Goal: Task Accomplishment & Management: Complete application form

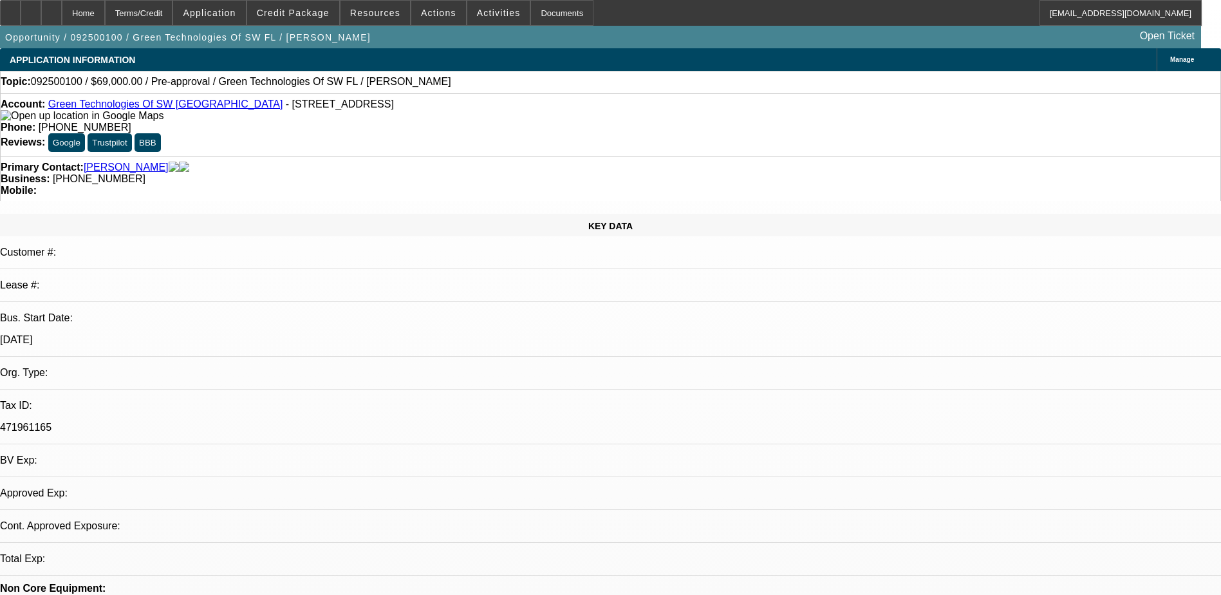
select select "0"
select select "2"
select select "0.1"
select select "1"
select select "2"
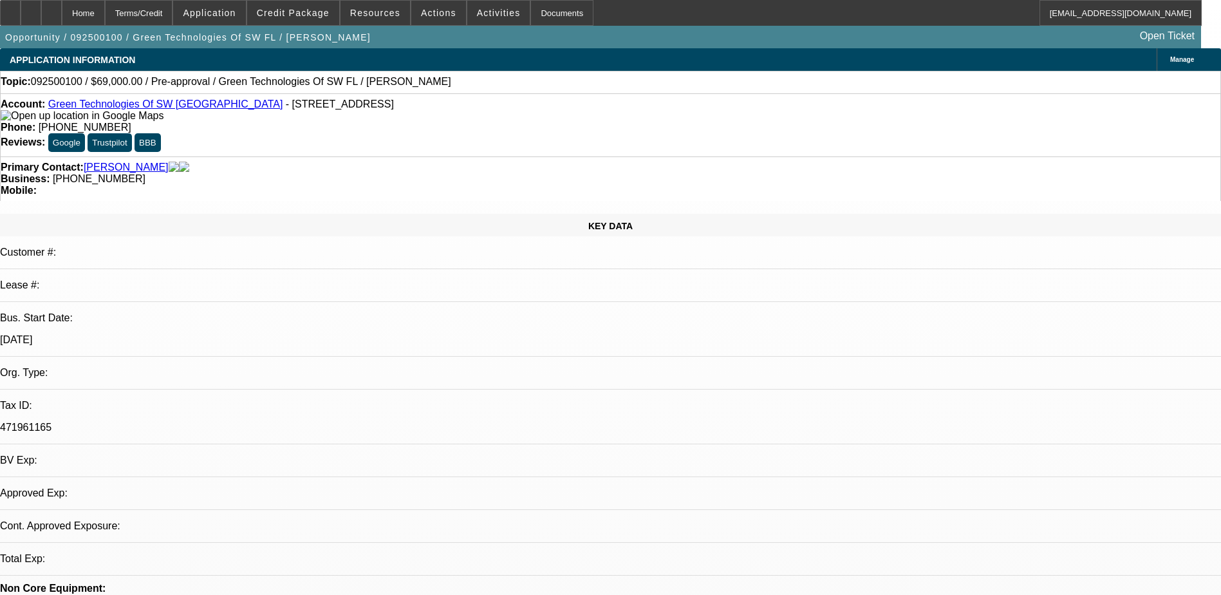
select select "4"
click at [41, 8] on div at bounding box center [31, 13] width 21 height 26
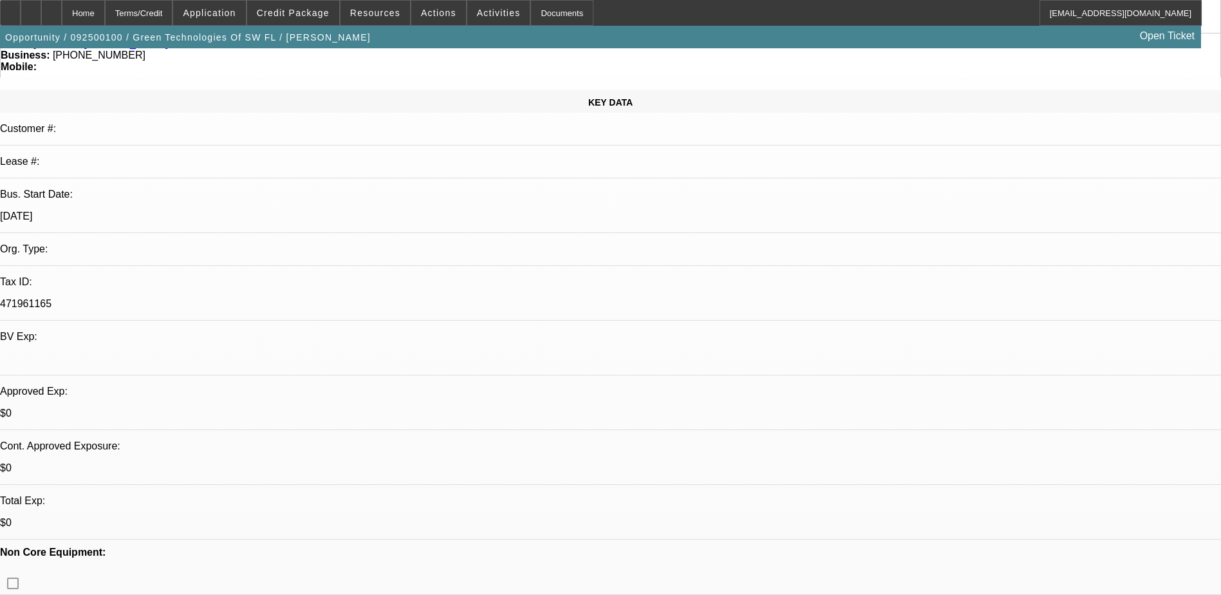
scroll to position [129, 0]
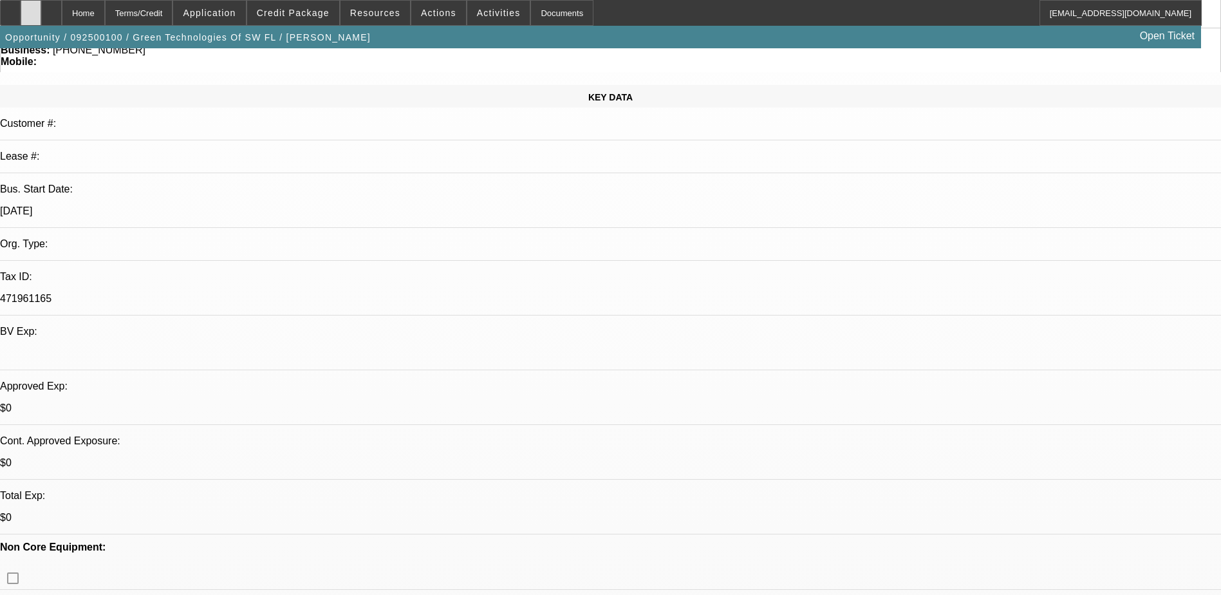
click at [41, 10] on div at bounding box center [31, 13] width 21 height 26
click at [41, 8] on div at bounding box center [31, 13] width 21 height 26
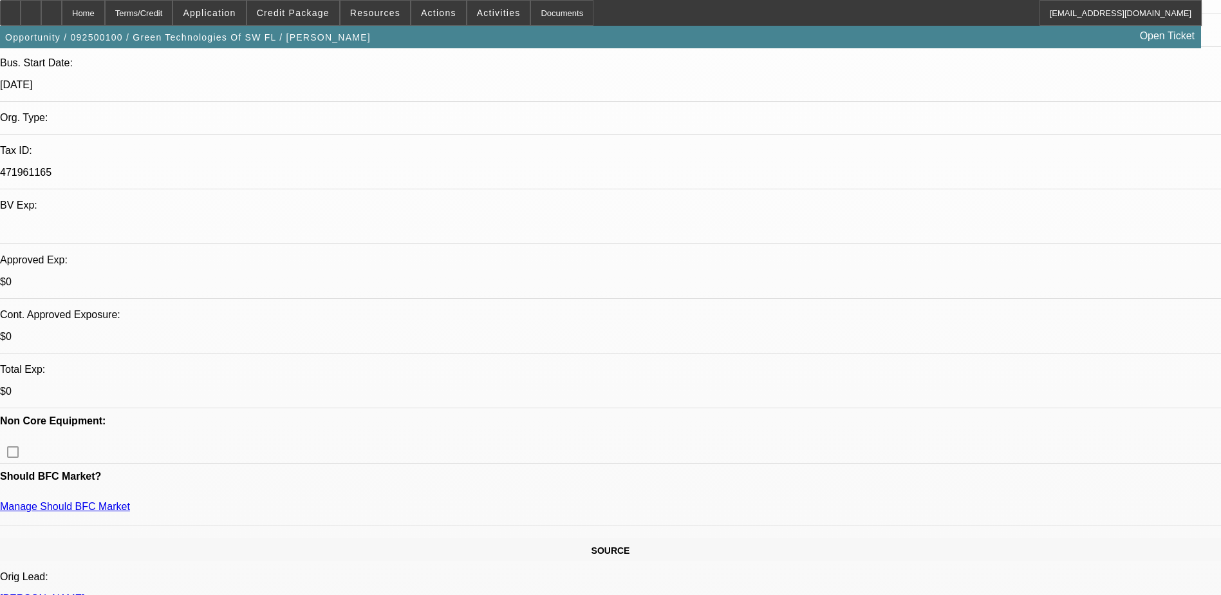
scroll to position [386, 0]
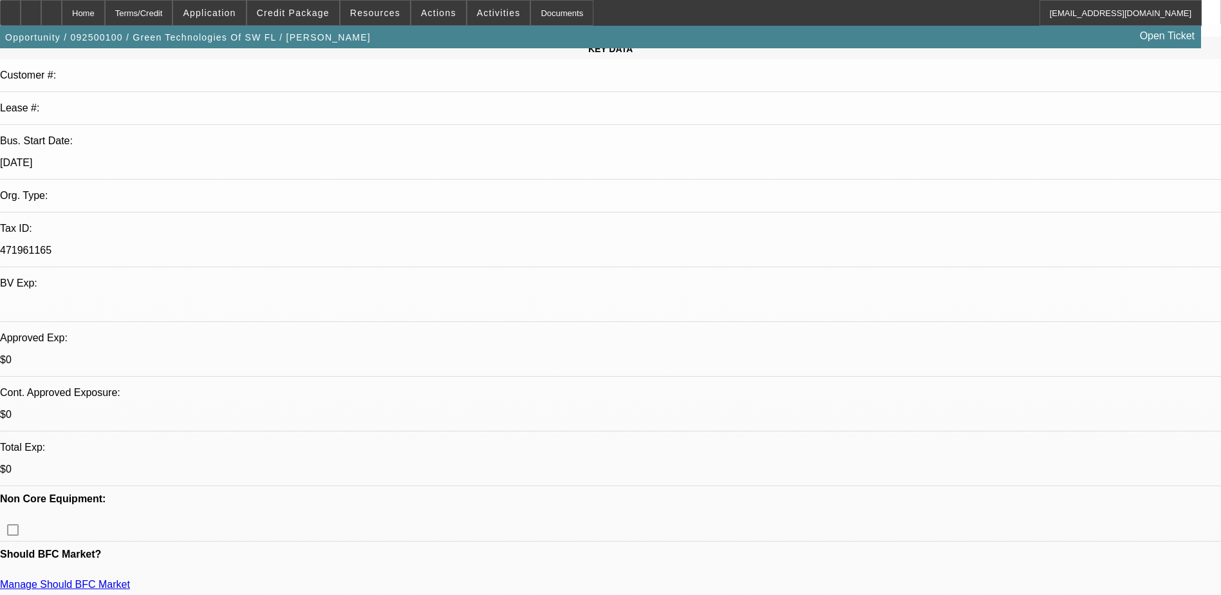
scroll to position [0, 0]
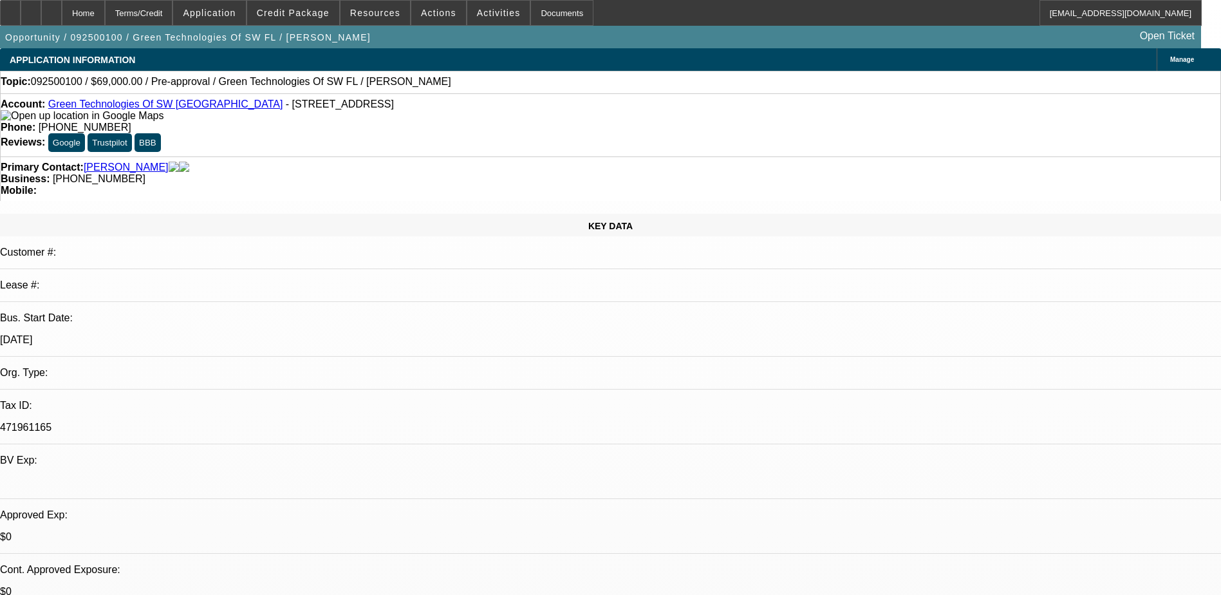
select select "0"
select select "2"
select select "0.1"
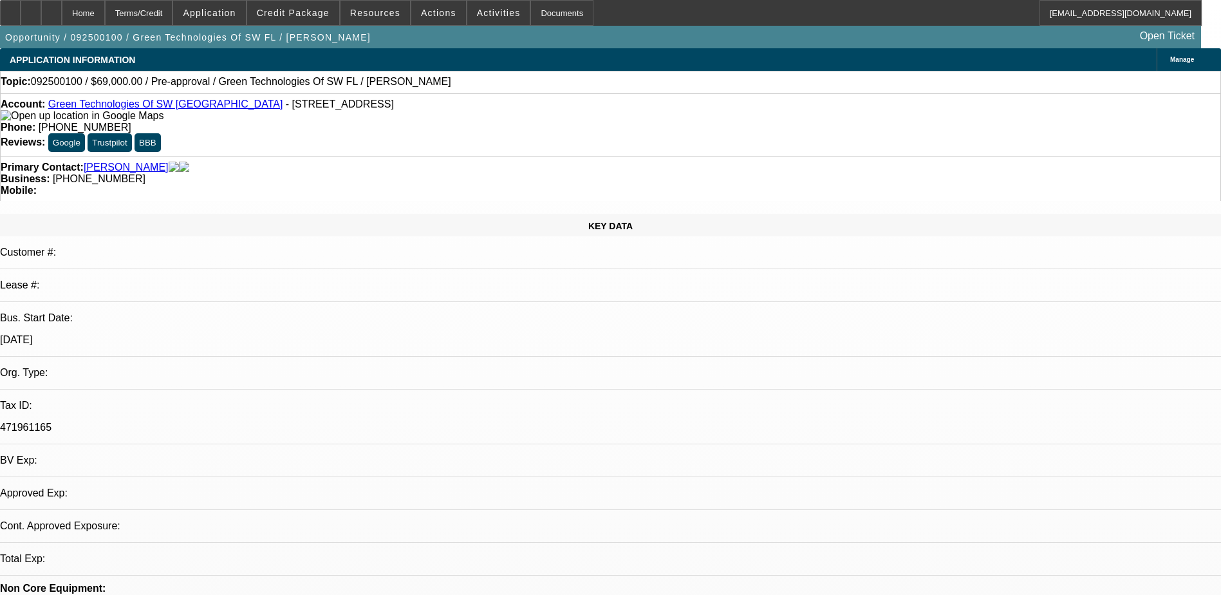
select select "4"
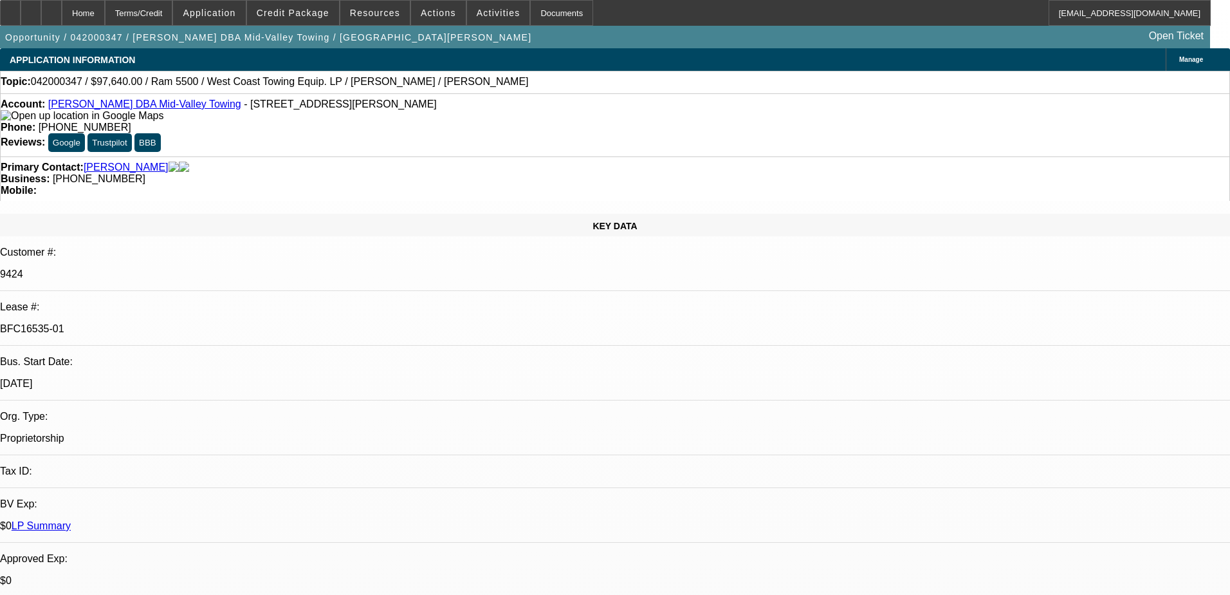
select select "0"
select select "2"
select select "0.1"
select select "4"
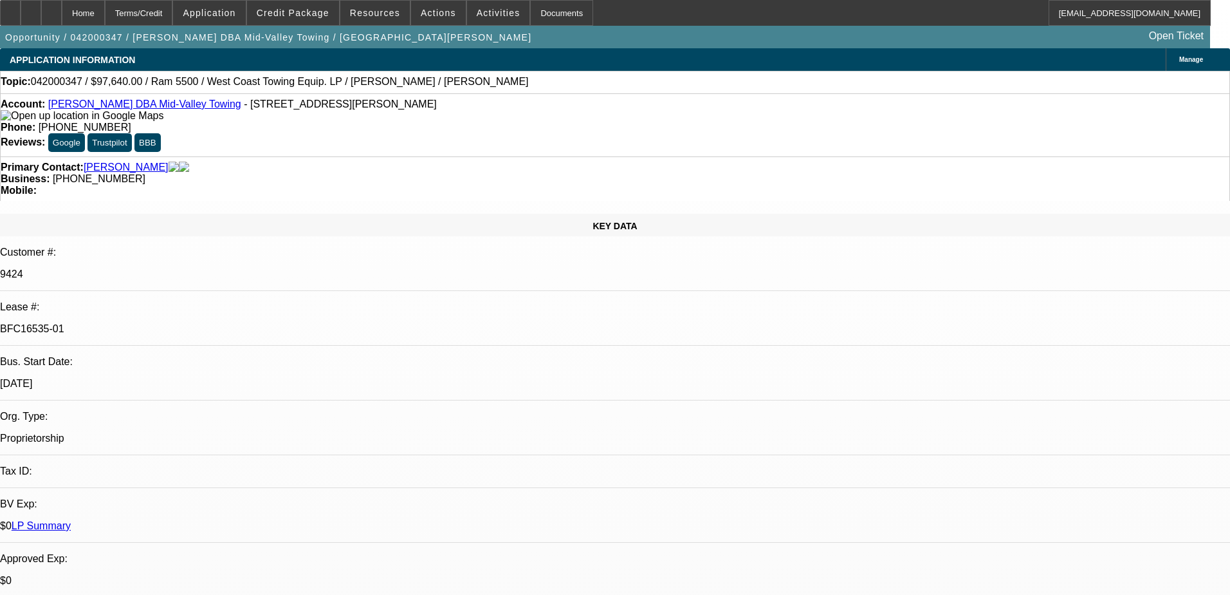
select select "0"
select select "2"
select select "0.1"
select select "4"
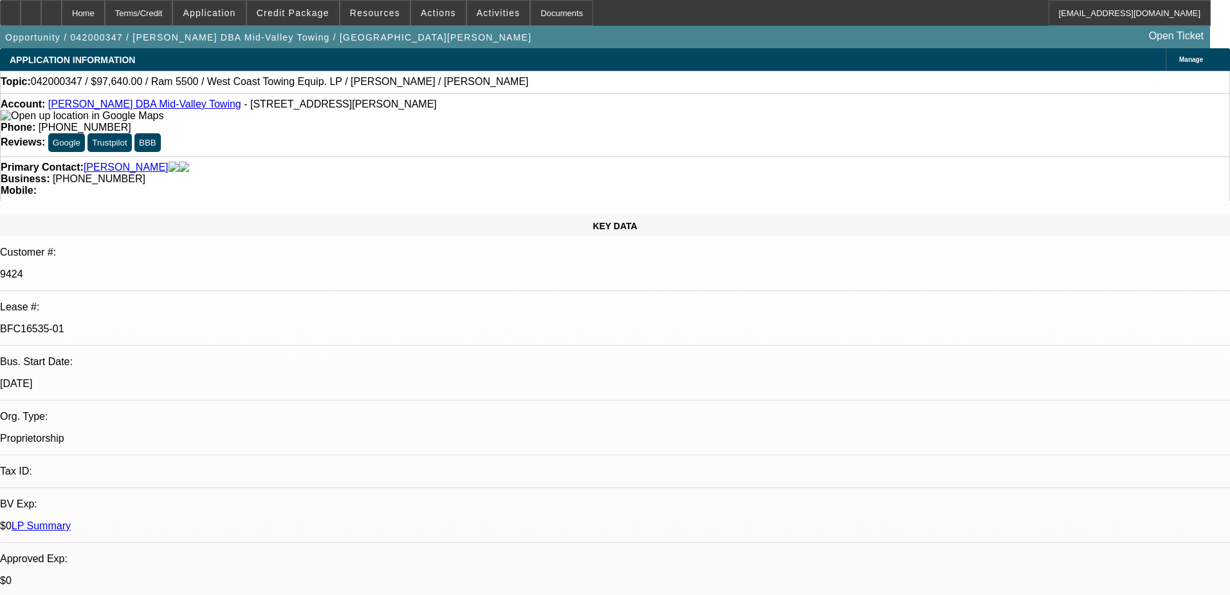
select select "0"
select select "2"
select select "0.1"
select select "4"
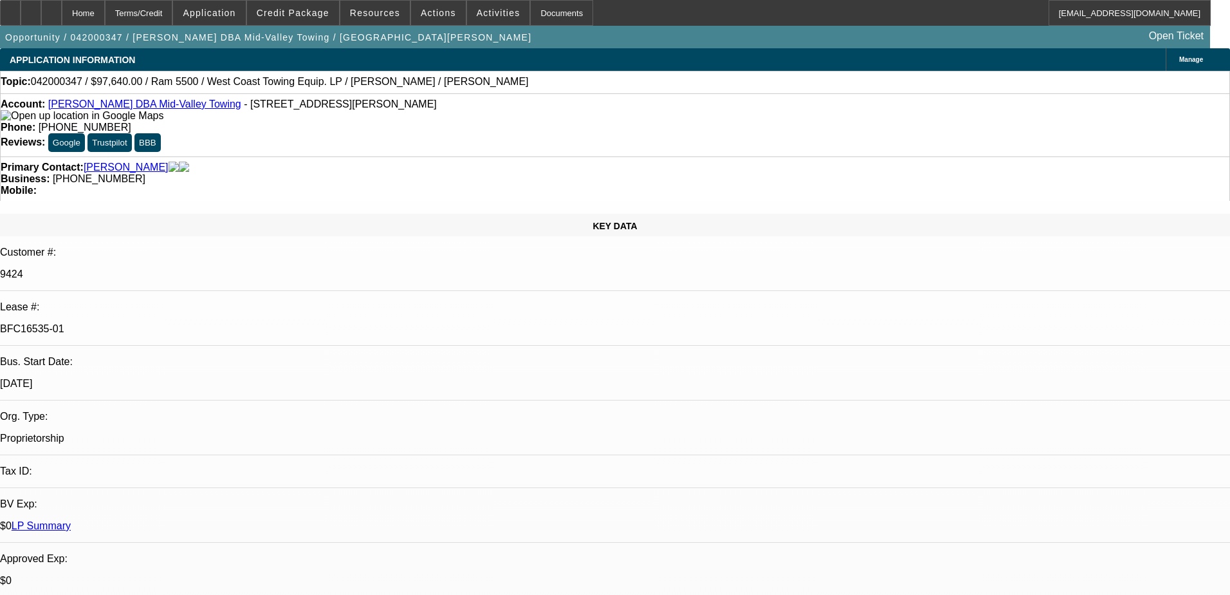
select select "2"
select select "0.1"
select select "4"
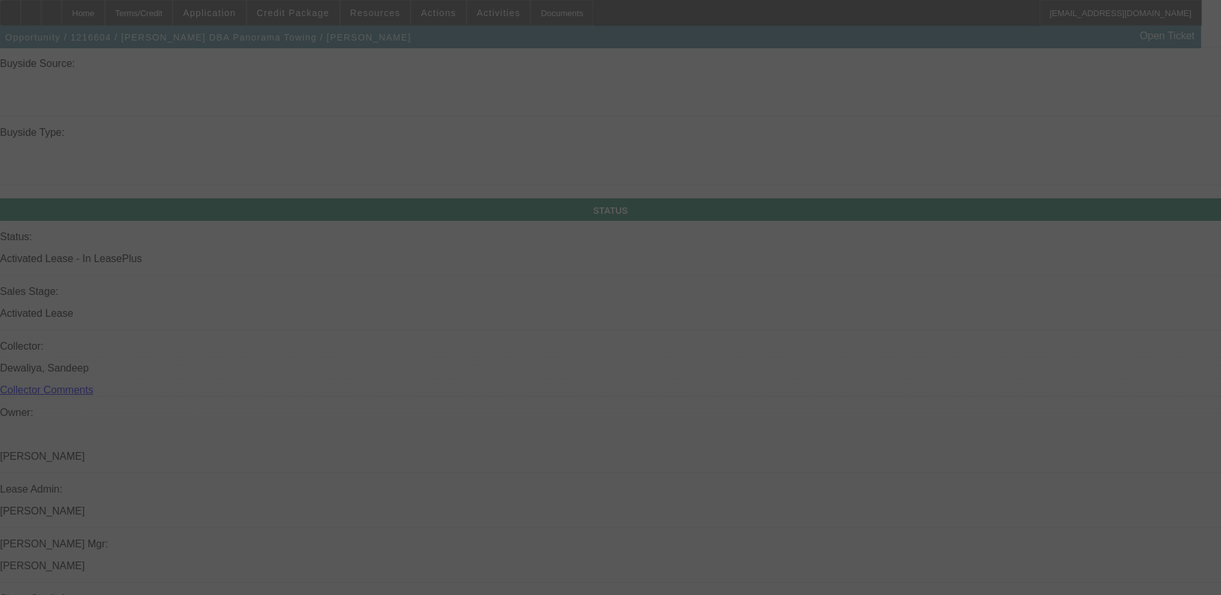
scroll to position [1235, 0]
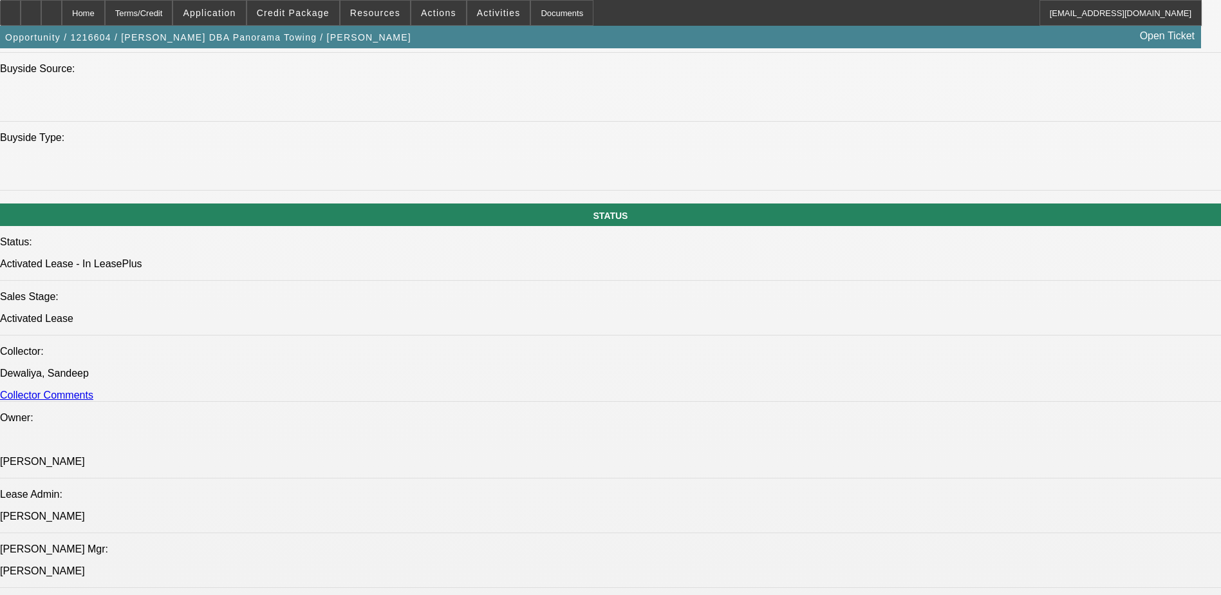
select select "0"
select select "2"
select select "0.2"
select select "0"
select select "2"
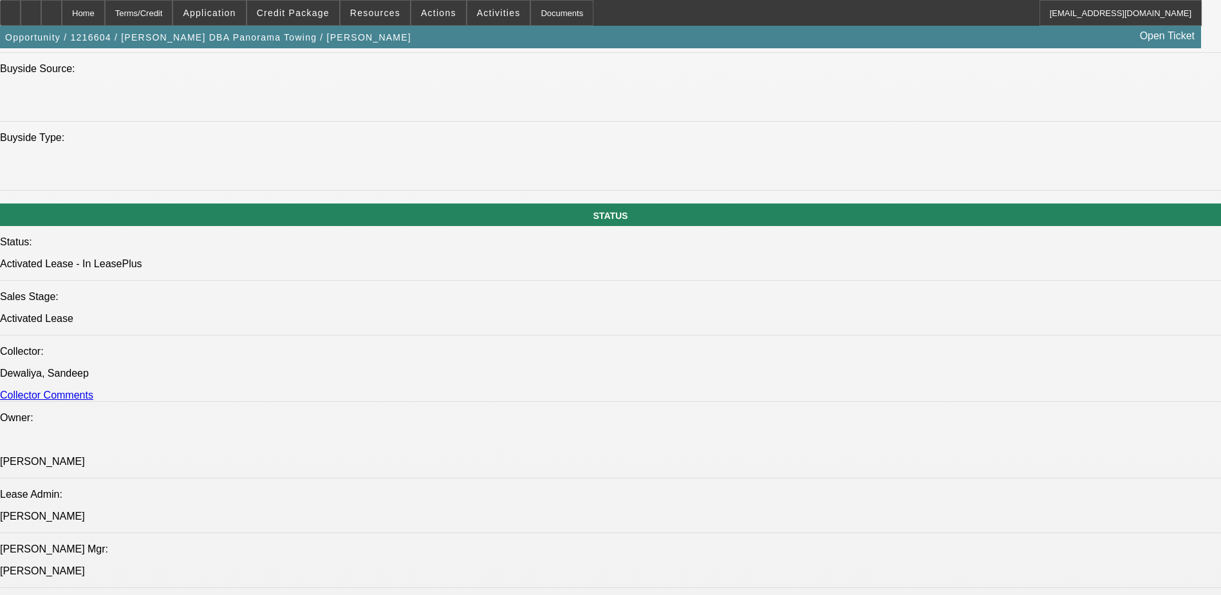
select select "0.2"
select select "0"
select select "0.2"
select select "0"
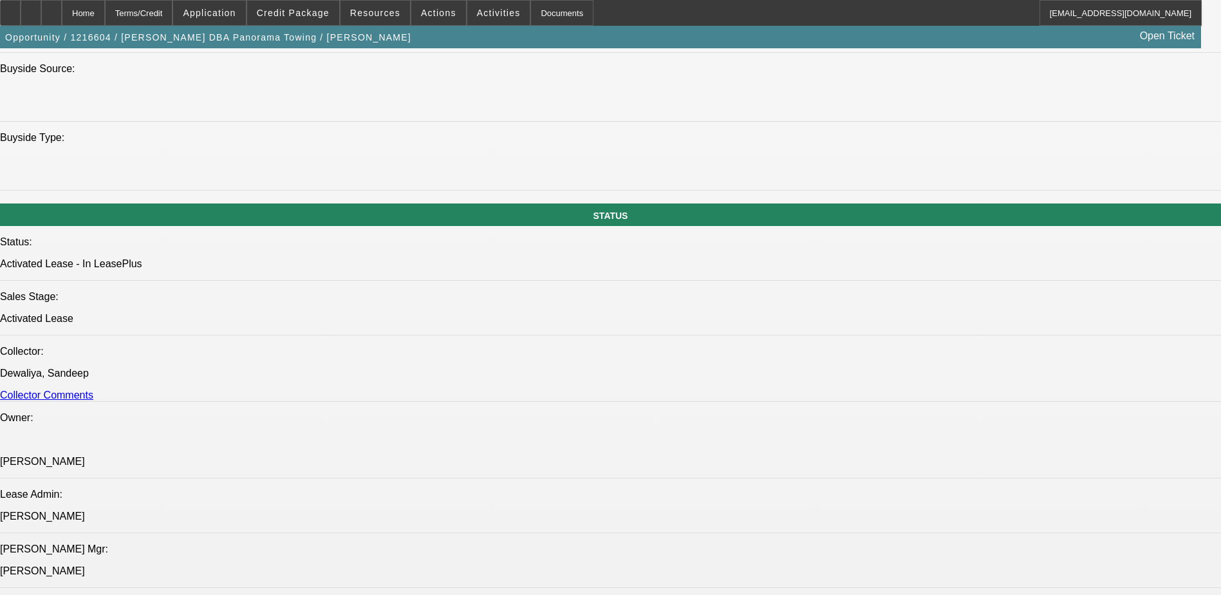
select select "0"
select select "1"
select select "2"
select select "17"
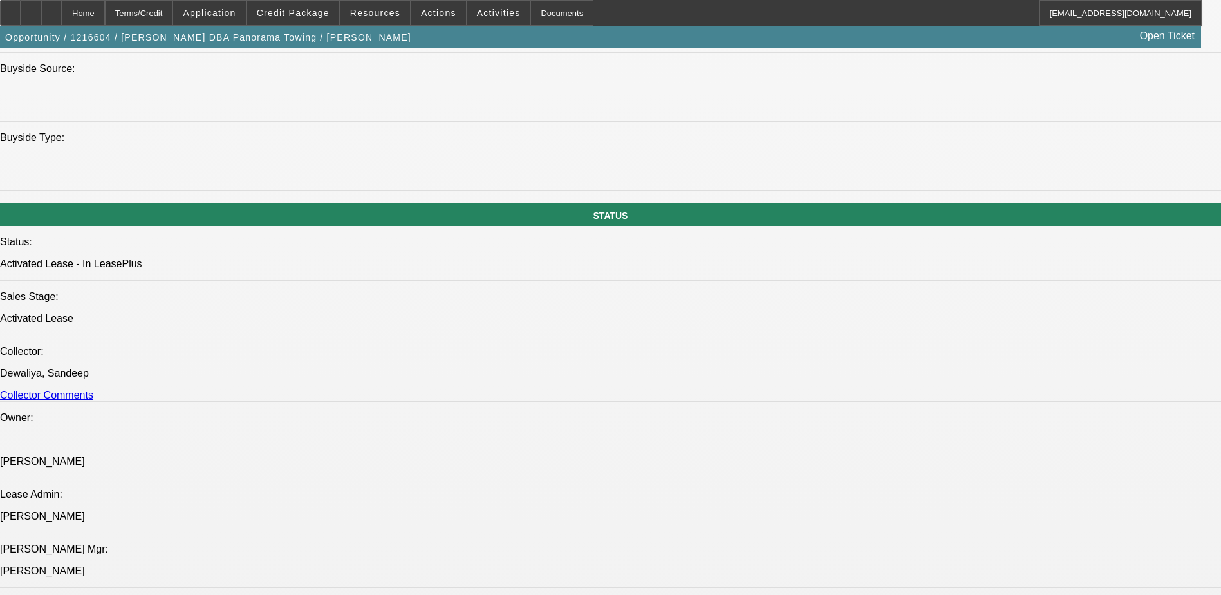
select select "1"
select select "2"
select select "17"
select select "1"
select select "2"
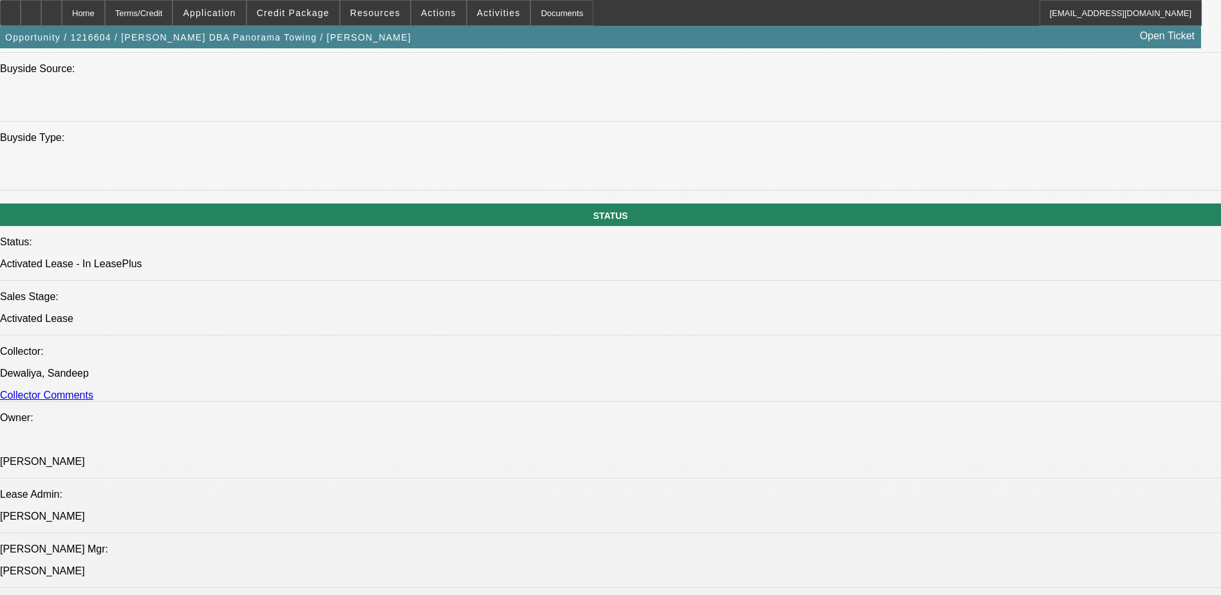
select select "17"
select select "1"
select select "6"
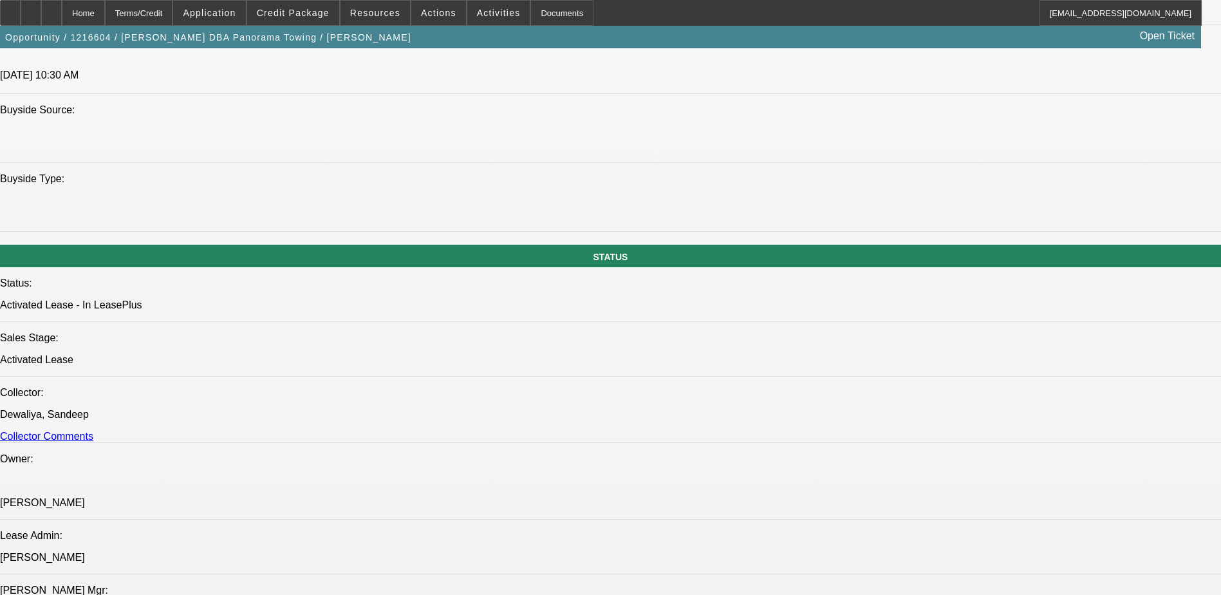
scroll to position [1170, 0]
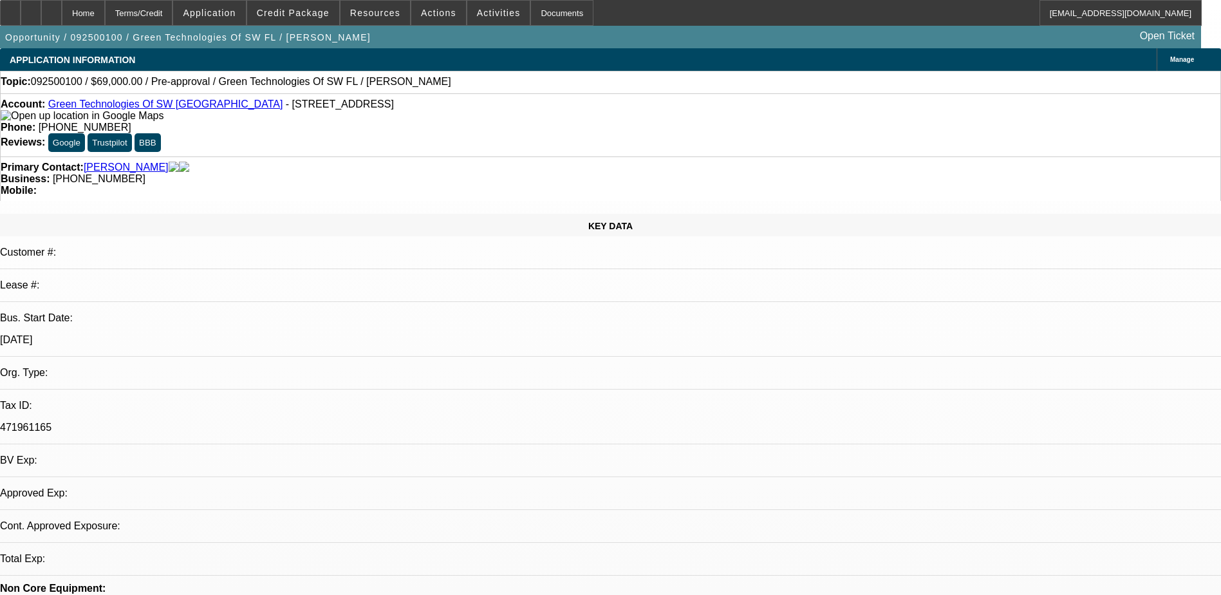
select select "0"
select select "2"
select select "0.1"
select select "1"
select select "2"
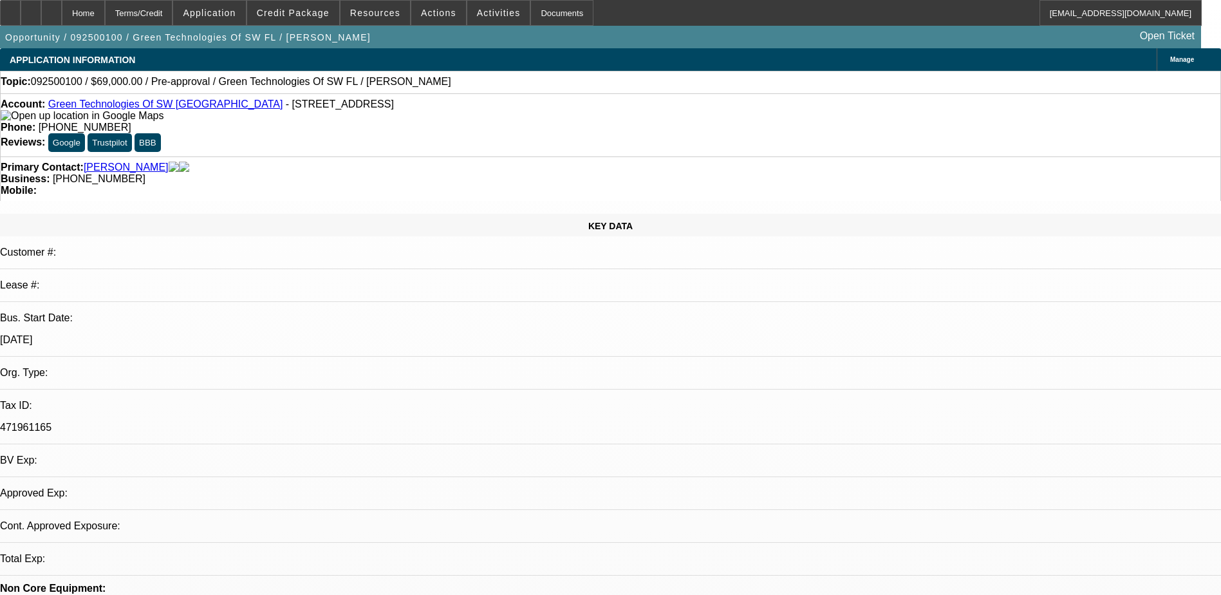
select select "4"
drag, startPoint x: 516, startPoint y: 131, endPoint x: 401, endPoint y: 103, distance: 118.5
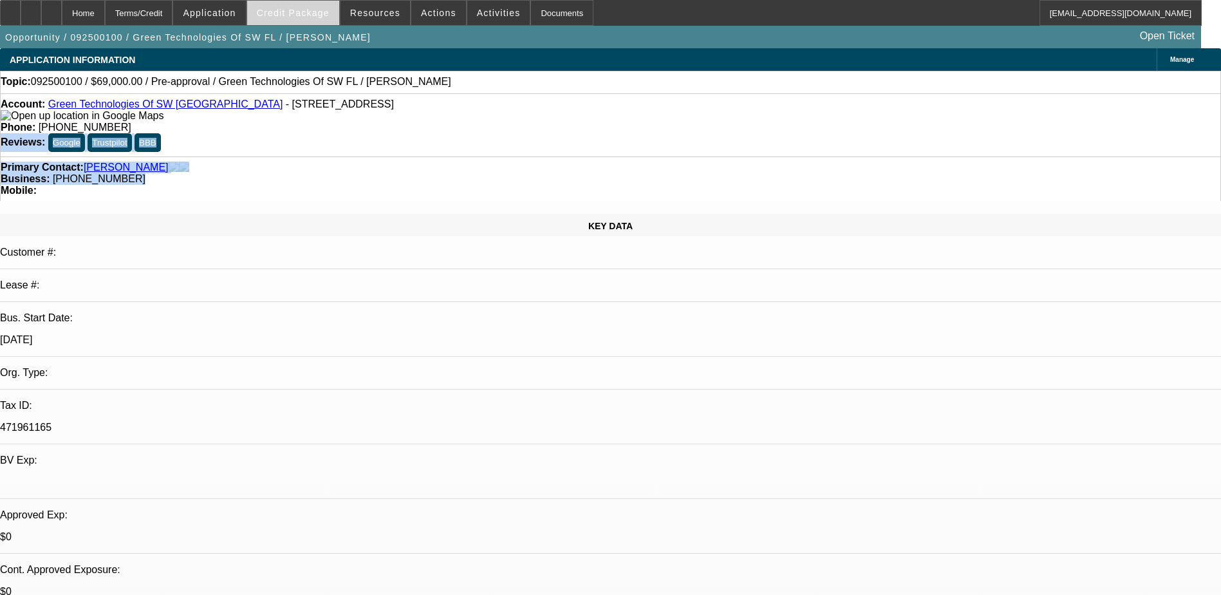
click at [293, 15] on span "Credit Package" at bounding box center [293, 13] width 73 height 10
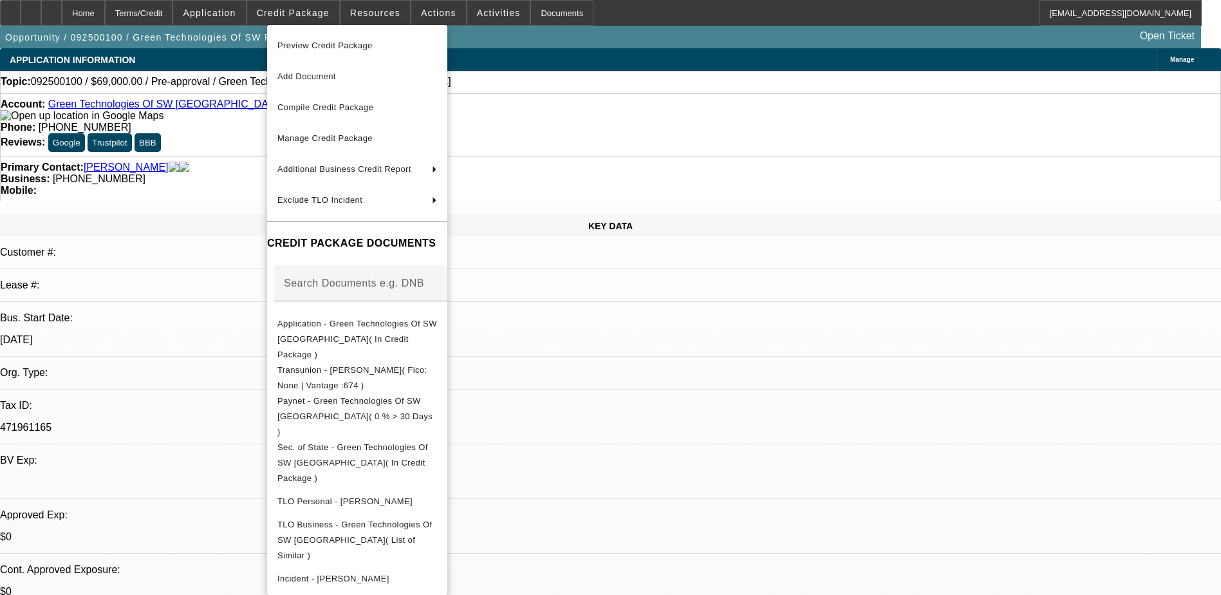
click at [688, 380] on div at bounding box center [610, 297] width 1221 height 595
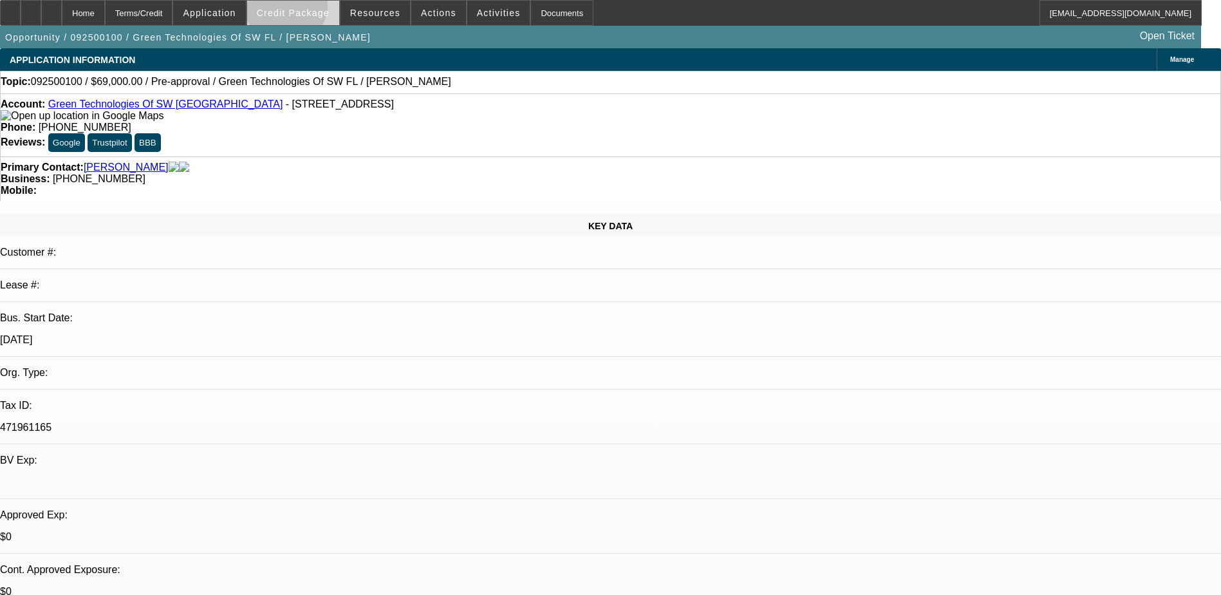
click at [306, 8] on span "Credit Package" at bounding box center [293, 13] width 73 height 10
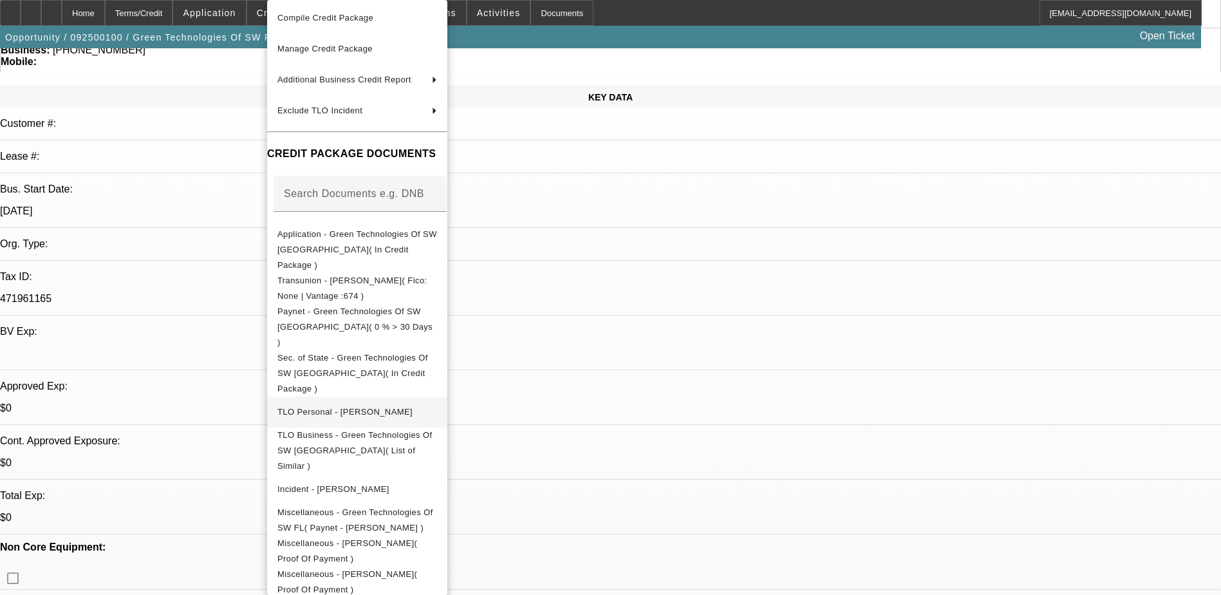
scroll to position [108, 0]
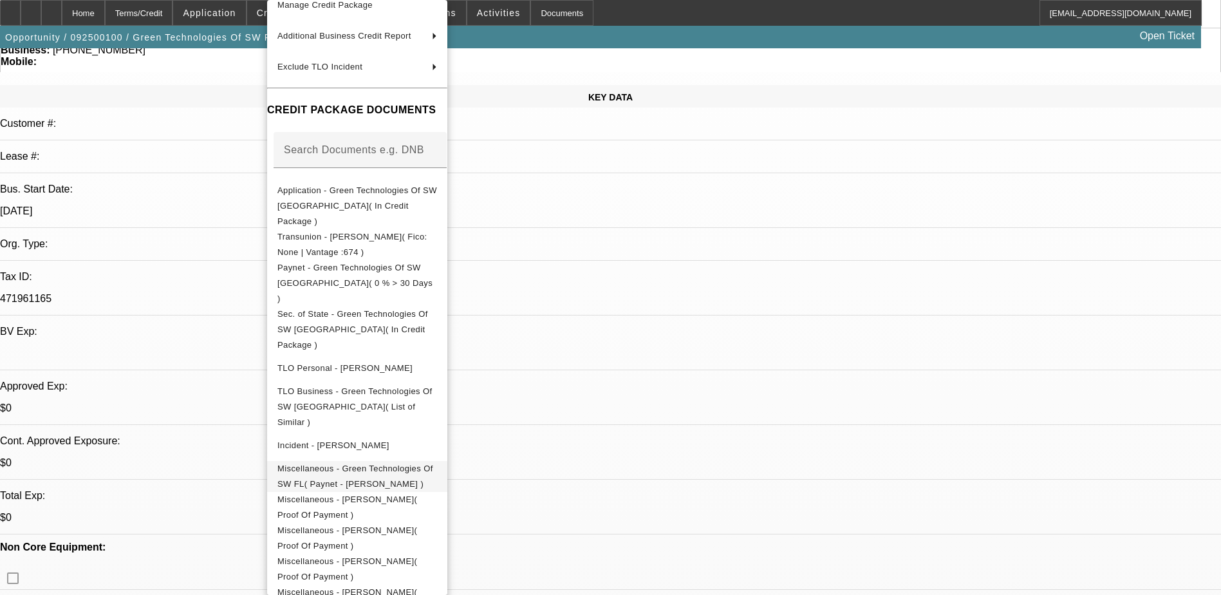
click at [351, 463] on span "Miscellaneous - Green Technologies Of SW FL( Paynet - [PERSON_NAME] )" at bounding box center [355, 475] width 156 height 25
